Goal: Use online tool/utility: Utilize a website feature to perform a specific function

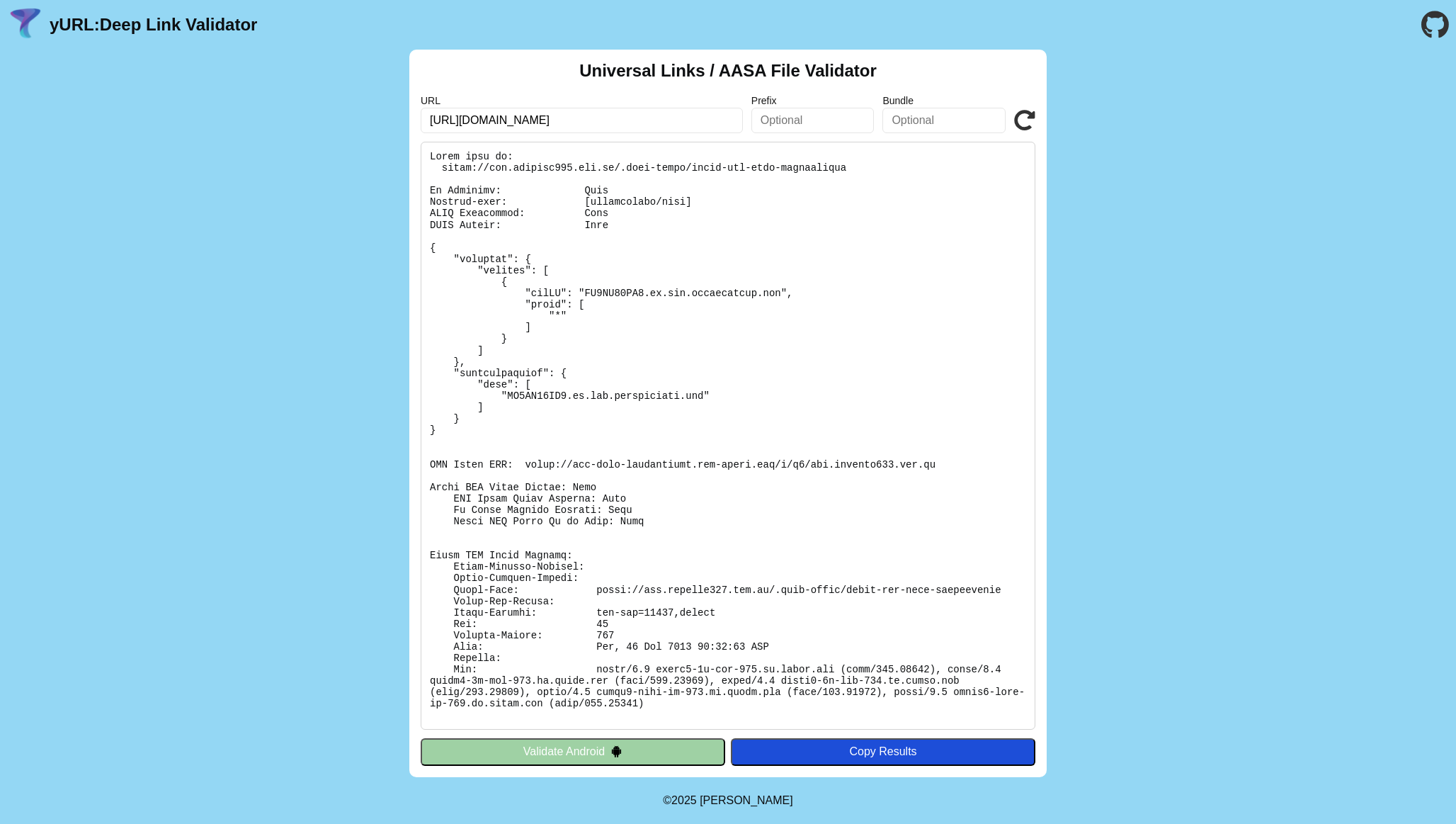
type input "[URL][DOMAIN_NAME]"
click button "Validate" at bounding box center [0, 0] width 0 height 0
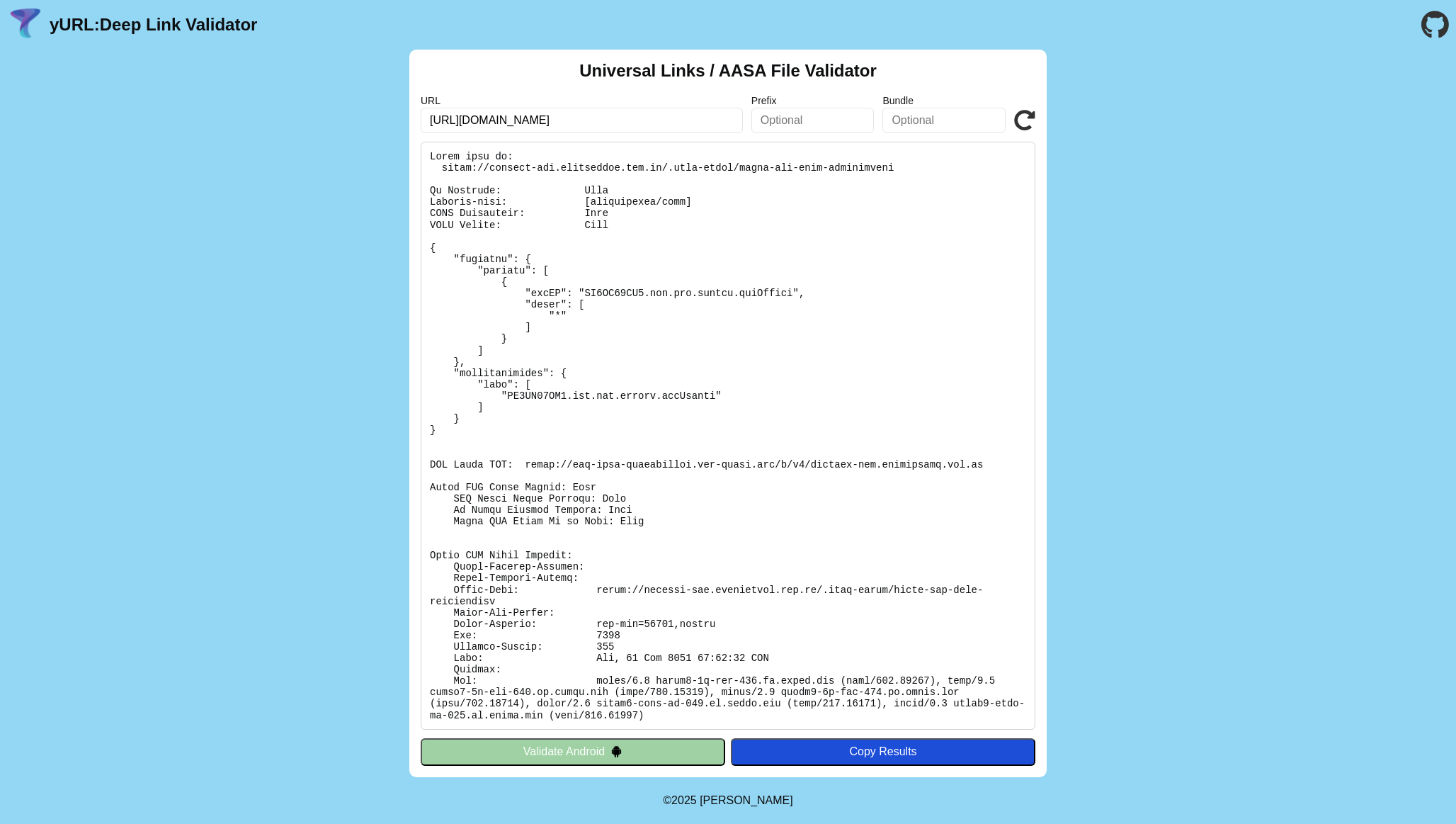
click at [636, 754] on button "Validate Android" at bounding box center [572, 751] width 304 height 26
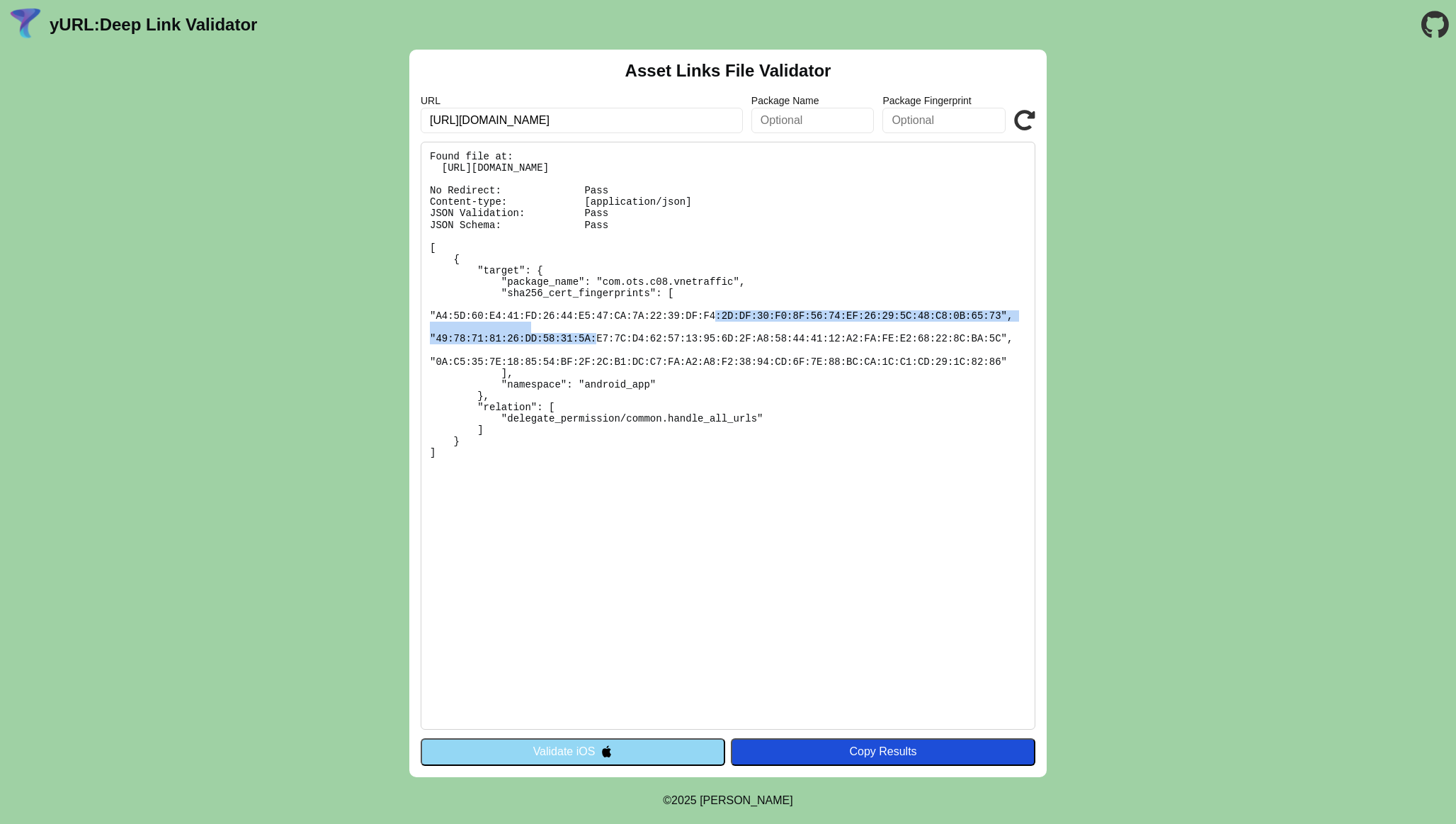
drag, startPoint x: 1003, startPoint y: 316, endPoint x: 436, endPoint y: 317, distance: 567.0
click at [436, 317] on pre "Found file at: https://citizen-sso.vnetraffic.gov.vn/.well-known/assetlinks.jso…" at bounding box center [727, 435] width 615 height 587
copy pre "A4:5D:60:E4:41:FD:26:44:E5:47:CA:7A:22:39:DF:F4:2D:DF:30:F0:8F:56:74:EF:26:29:5…"
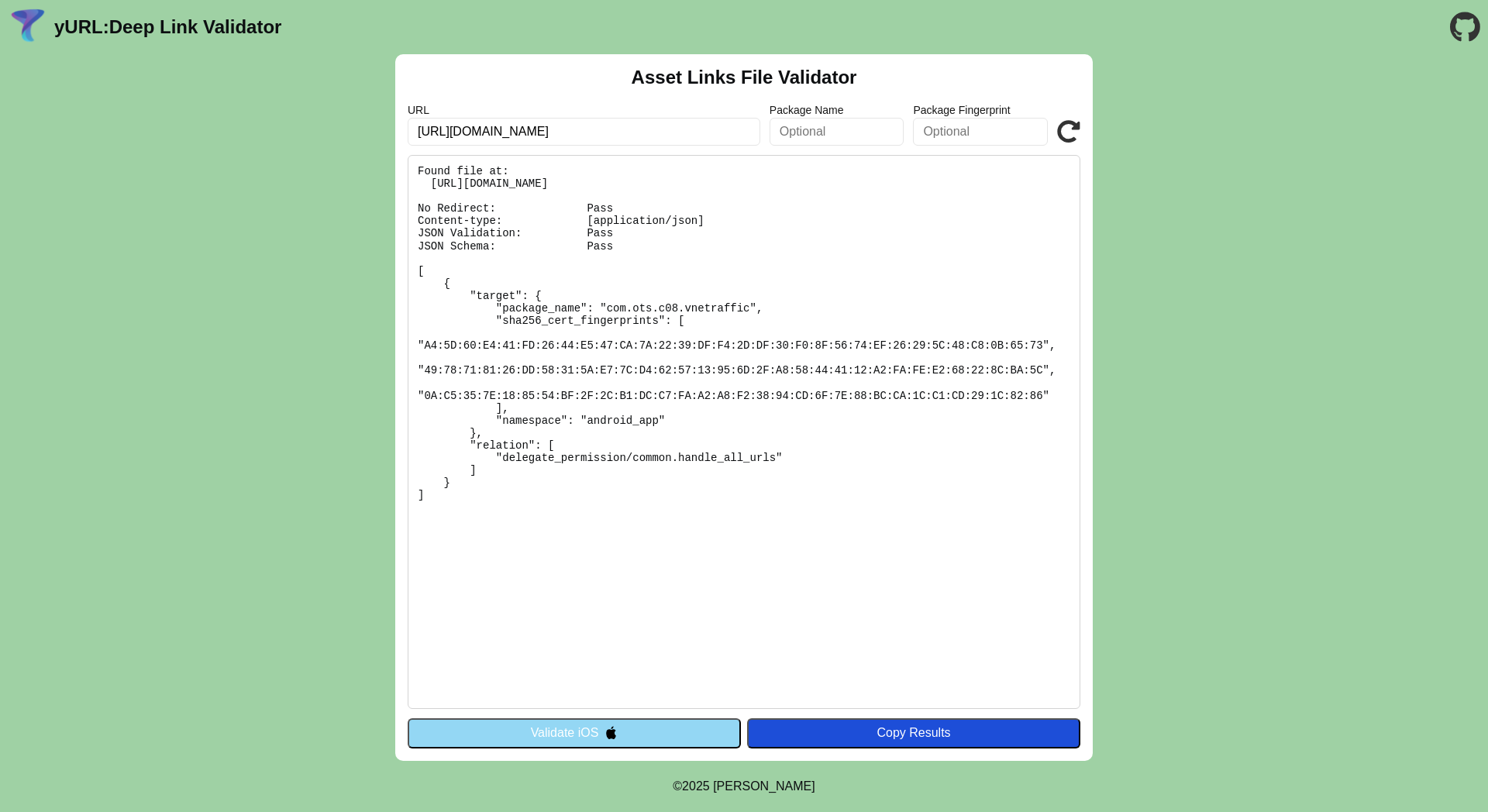
click at [606, 415] on pre "Found file at: https://citizen-sso.vnetraffic.gov.vn/.well-known/assetlinks.jso…" at bounding box center [744, 432] width 673 height 554
drag, startPoint x: 468, startPoint y: 522, endPoint x: 409, endPoint y: 171, distance: 356.1
click at [409, 171] on pre "Found file at: https://citizen-sso.vnetraffic.gov.vn/.well-known/assetlinks.jso…" at bounding box center [744, 432] width 673 height 554
copy pre "Found file at: https://citizen-sso.vnetraffic.gov.vn/.well-known/assetlinks.jso…"
click at [613, 132] on input "[URL][DOMAIN_NAME]" at bounding box center [584, 132] width 353 height 28
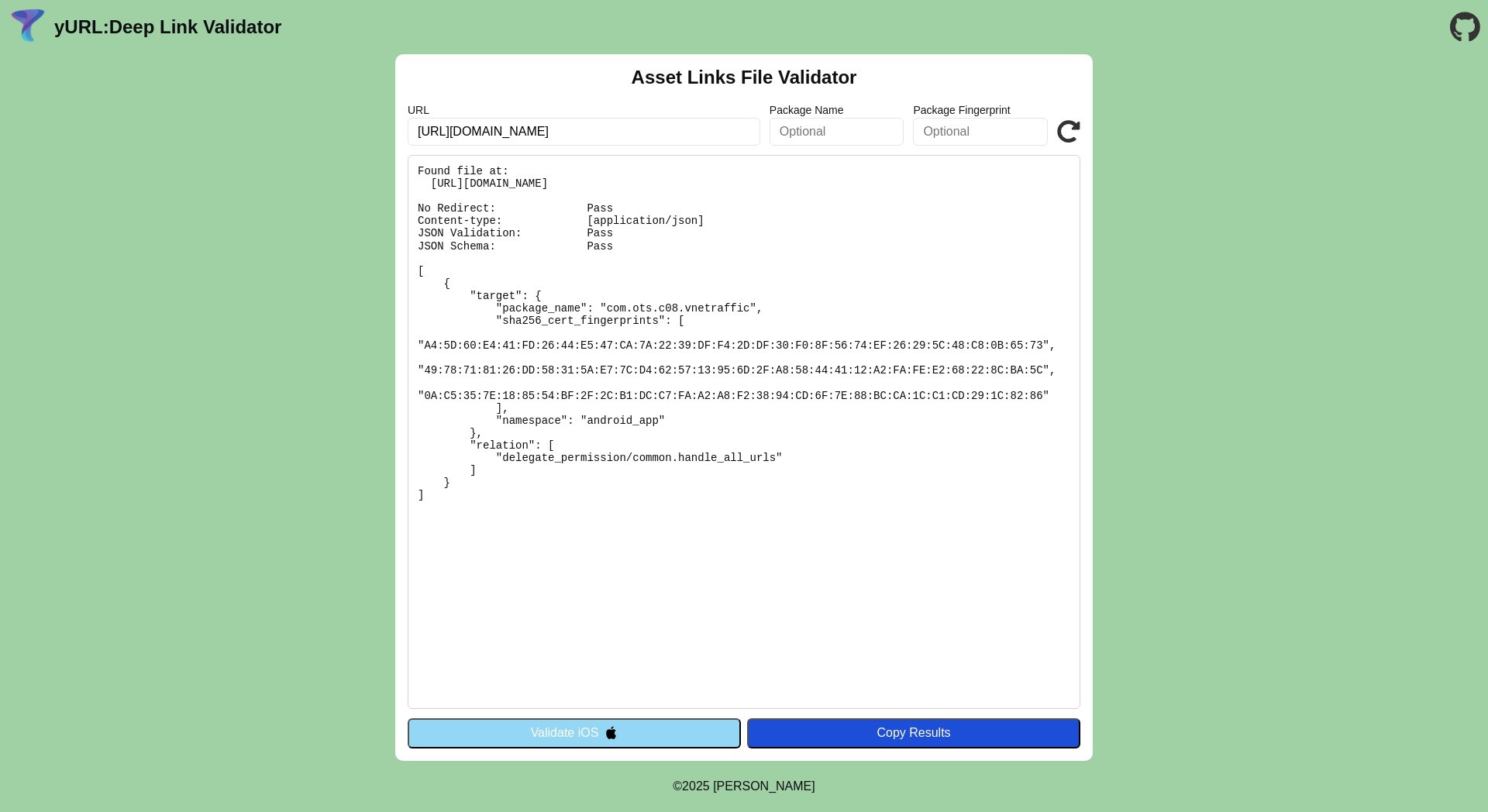
paste input "sso.baochay114"
type input "https://sso.baochay114.gov.vn/"
click button "Validate" at bounding box center [0, 0] width 0 height 0
click at [1074, 133] on icon at bounding box center [1068, 131] width 23 height 23
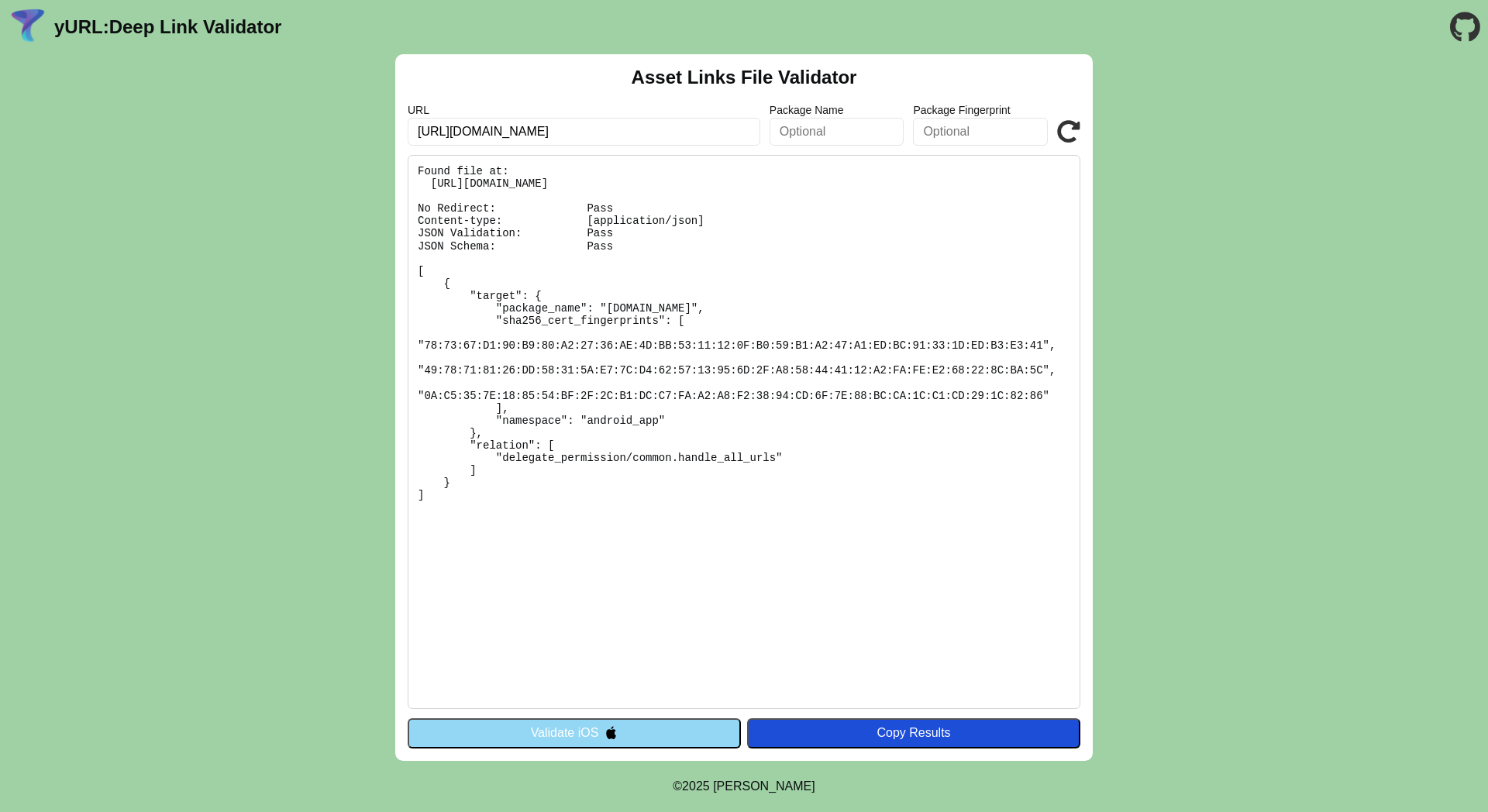
click at [1074, 133] on icon at bounding box center [1068, 131] width 23 height 23
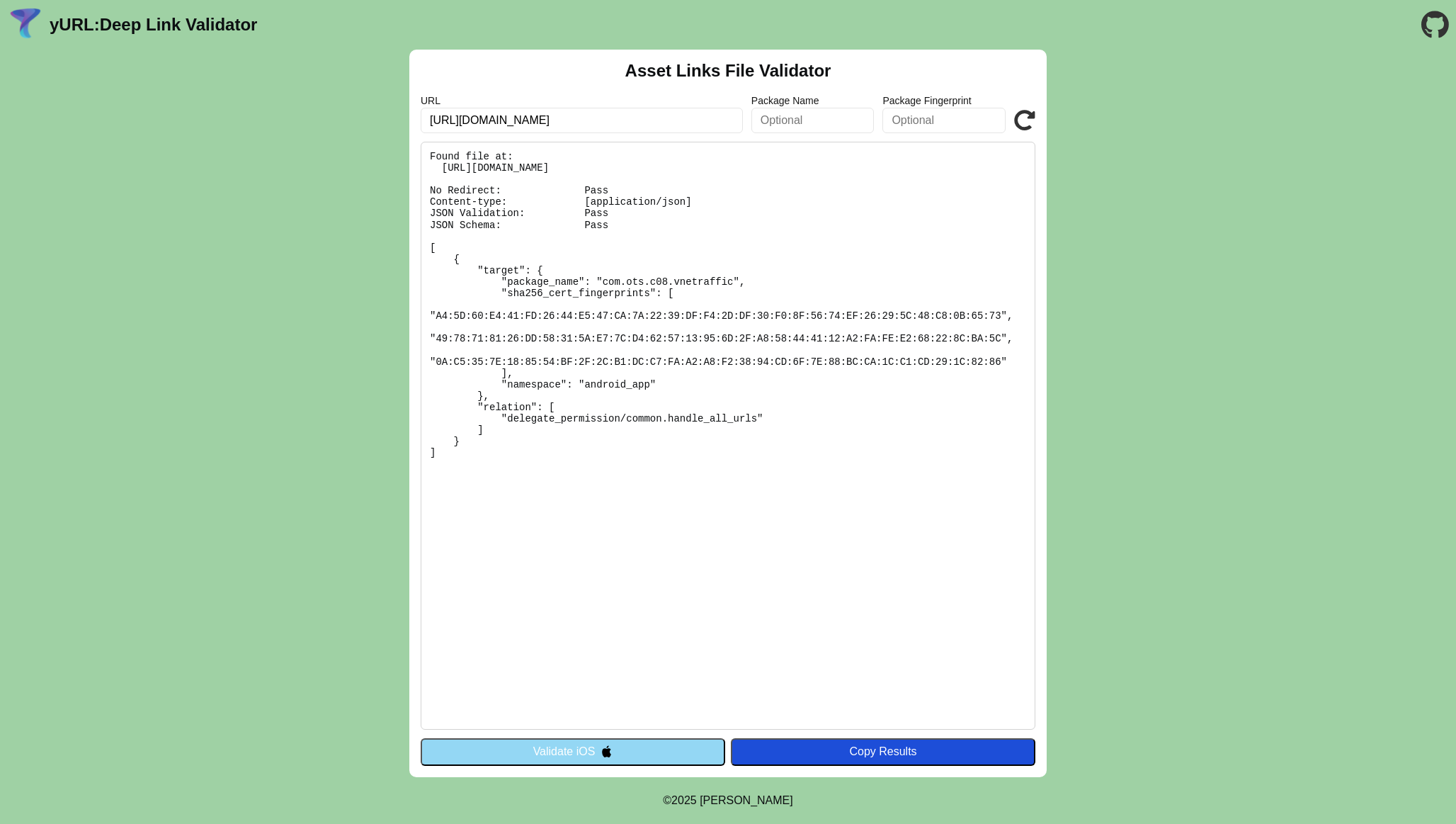
click at [737, 161] on pre "Found file at: https://citizen-sso.vnetraffic.gov.vn/.well-known/assetlinks.jso…" at bounding box center [727, 435] width 615 height 587
click at [828, 174] on pre "Found file at: https://citizen-sso.vnetraffic.gov.vn/.well-known/assetlinks.jso…" at bounding box center [727, 435] width 615 height 587
drag, startPoint x: 828, startPoint y: 170, endPoint x: 436, endPoint y: 166, distance: 392.0
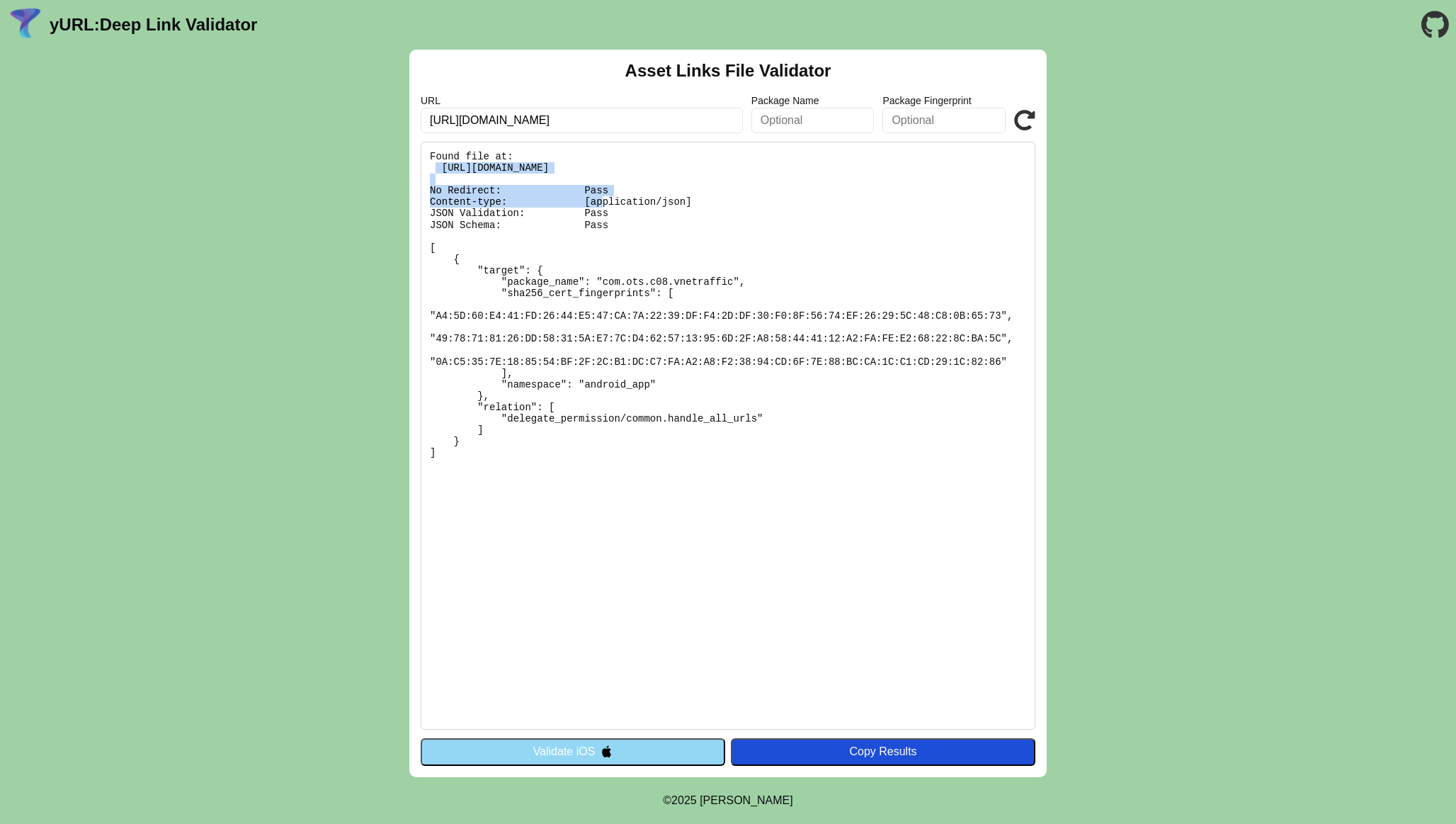
click at [436, 166] on pre "Found file at: https://citizen-sso.vnetraffic.gov.vn/.well-known/assetlinks.jso…" at bounding box center [727, 435] width 615 height 587
click at [439, 166] on pre "Found file at: https://citizen-sso.vnetraffic.gov.vn/.well-known/assetlinks.jso…" at bounding box center [727, 435] width 615 height 587
drag, startPoint x: 444, startPoint y: 166, endPoint x: 831, endPoint y: 169, distance: 387.0
click at [831, 169] on pre "Found file at: https://citizen-sso.vnetraffic.gov.vn/.well-known/assetlinks.jso…" at bounding box center [727, 435] width 615 height 587
copy pre "https://citizen-sso.vnetraffic.gov.vn/.well-known/assetlinks.json"
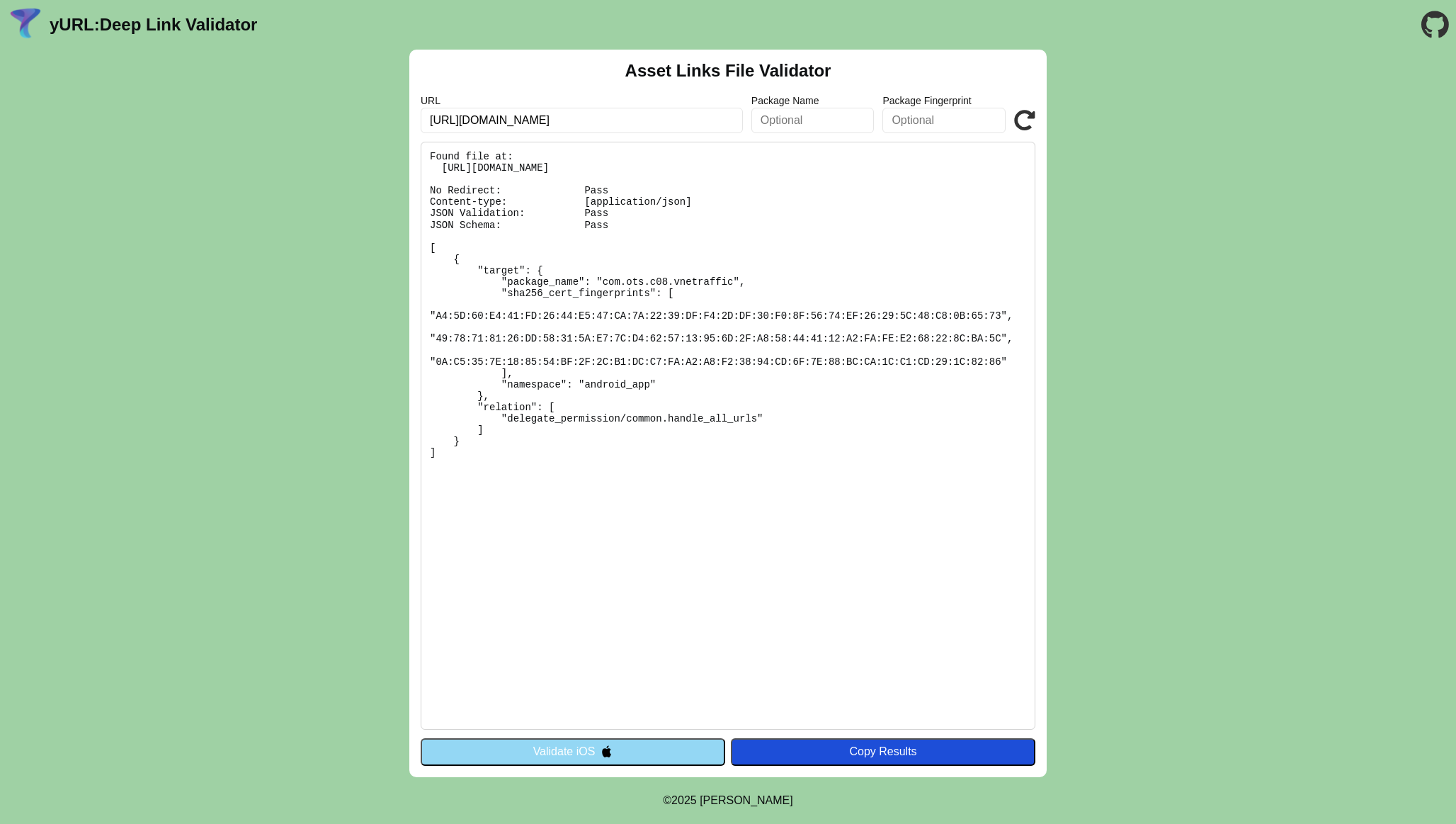
click at [693, 109] on input "https://citizen-sso.vnetraffic.gov.vn/" at bounding box center [581, 121] width 322 height 26
click at [668, 120] on input "https://citizen-sso.vnetraffic.gov.vn/" at bounding box center [581, 121] width 322 height 26
type input "https://citizen-sso.vnetraffic.gov.vn"
click button "Validate" at bounding box center [0, 0] width 0 height 0
click at [604, 118] on input "[URL][DOMAIN_NAME]" at bounding box center [581, 121] width 322 height 26
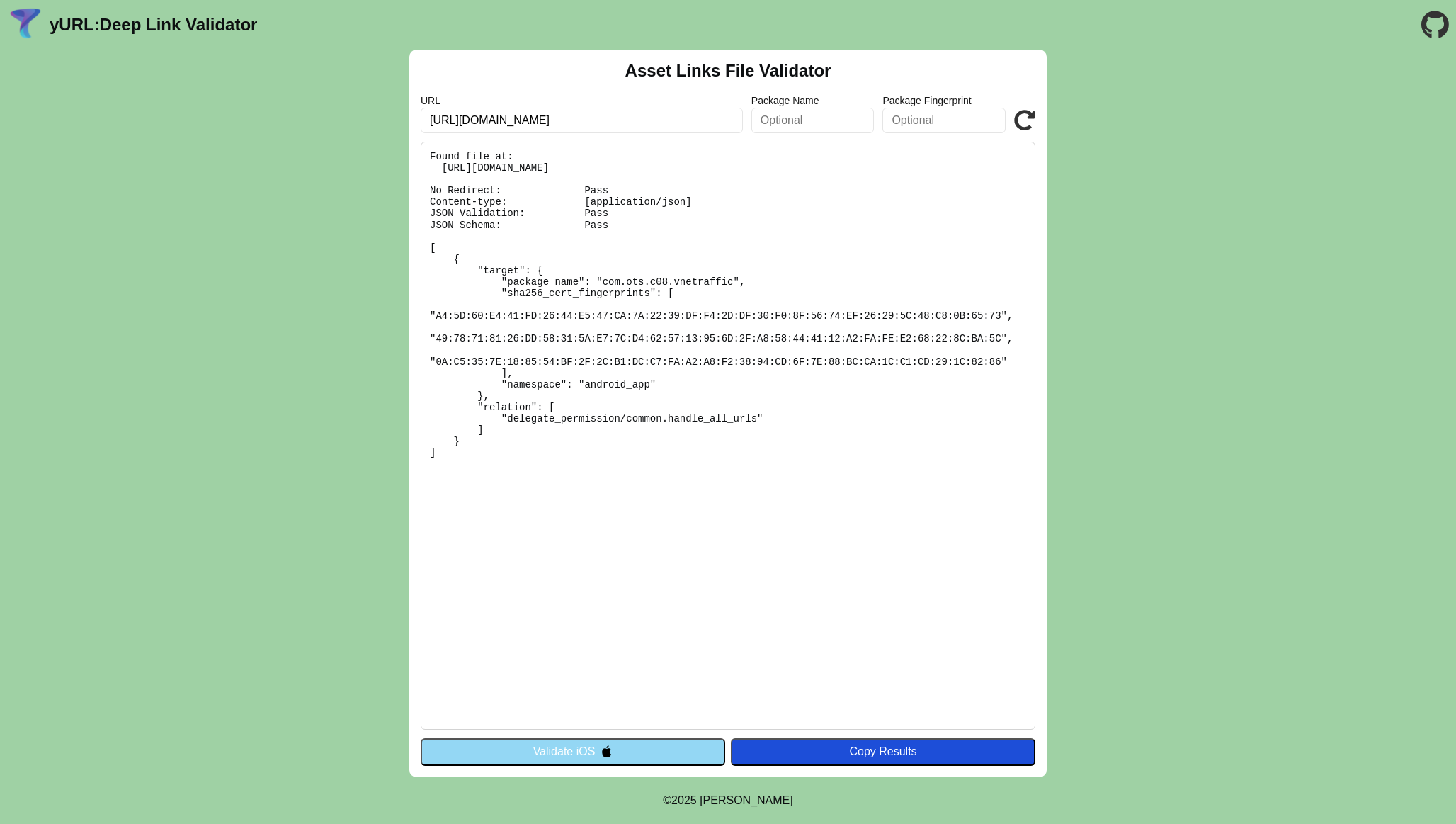
click at [810, 222] on pre "Found file at: https://citizen-sso.vnetraffic.gov.vn/.well-known/assetlinks.jso…" at bounding box center [727, 435] width 615 height 587
click at [1023, 121] on icon at bounding box center [1024, 120] width 21 height 21
